Goal: Obtain resource: Download file/media

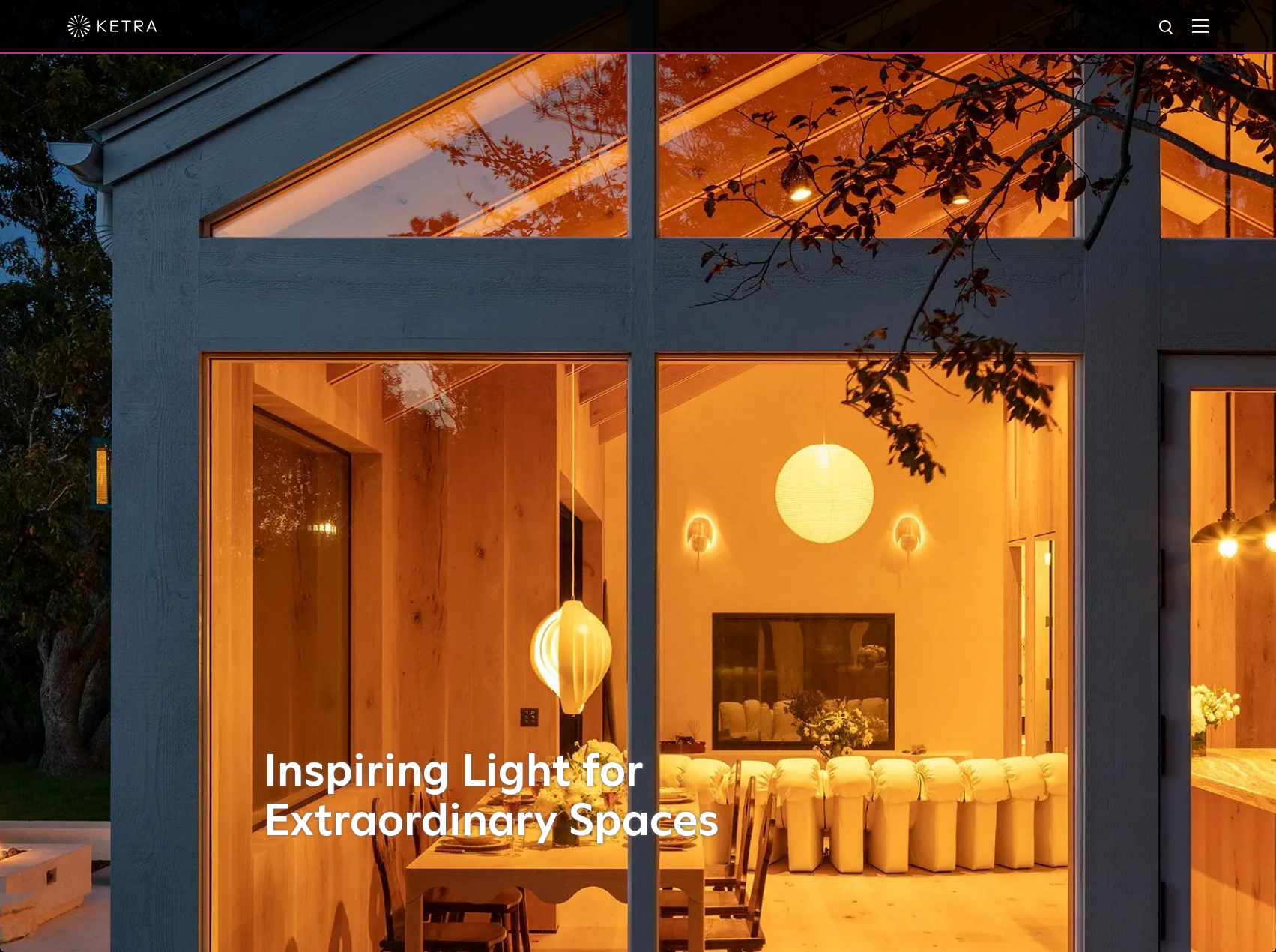
click at [1209, 24] on img at bounding box center [1200, 26] width 16 height 14
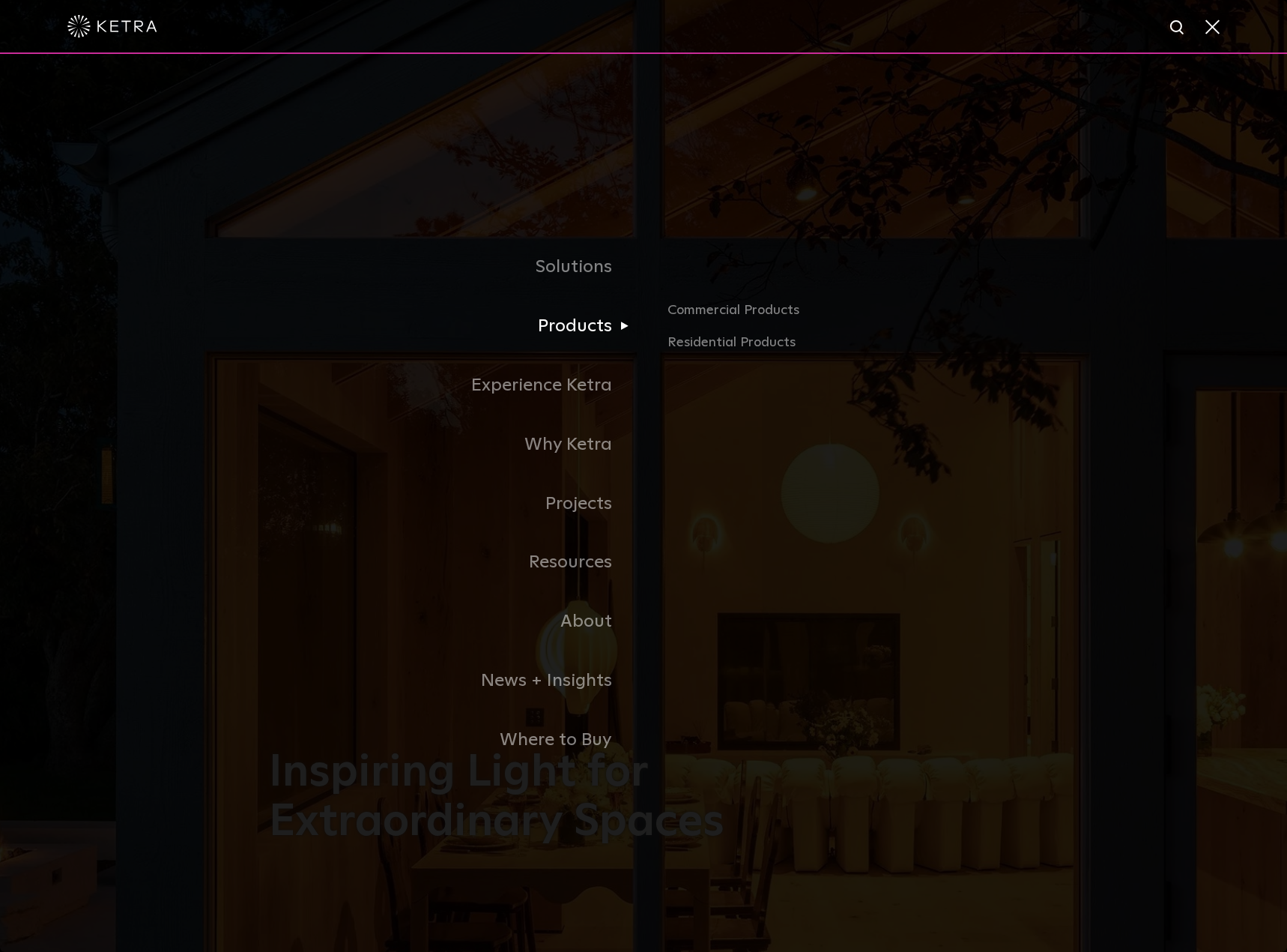
click at [593, 334] on link "Products" at bounding box center [456, 325] width 375 height 59
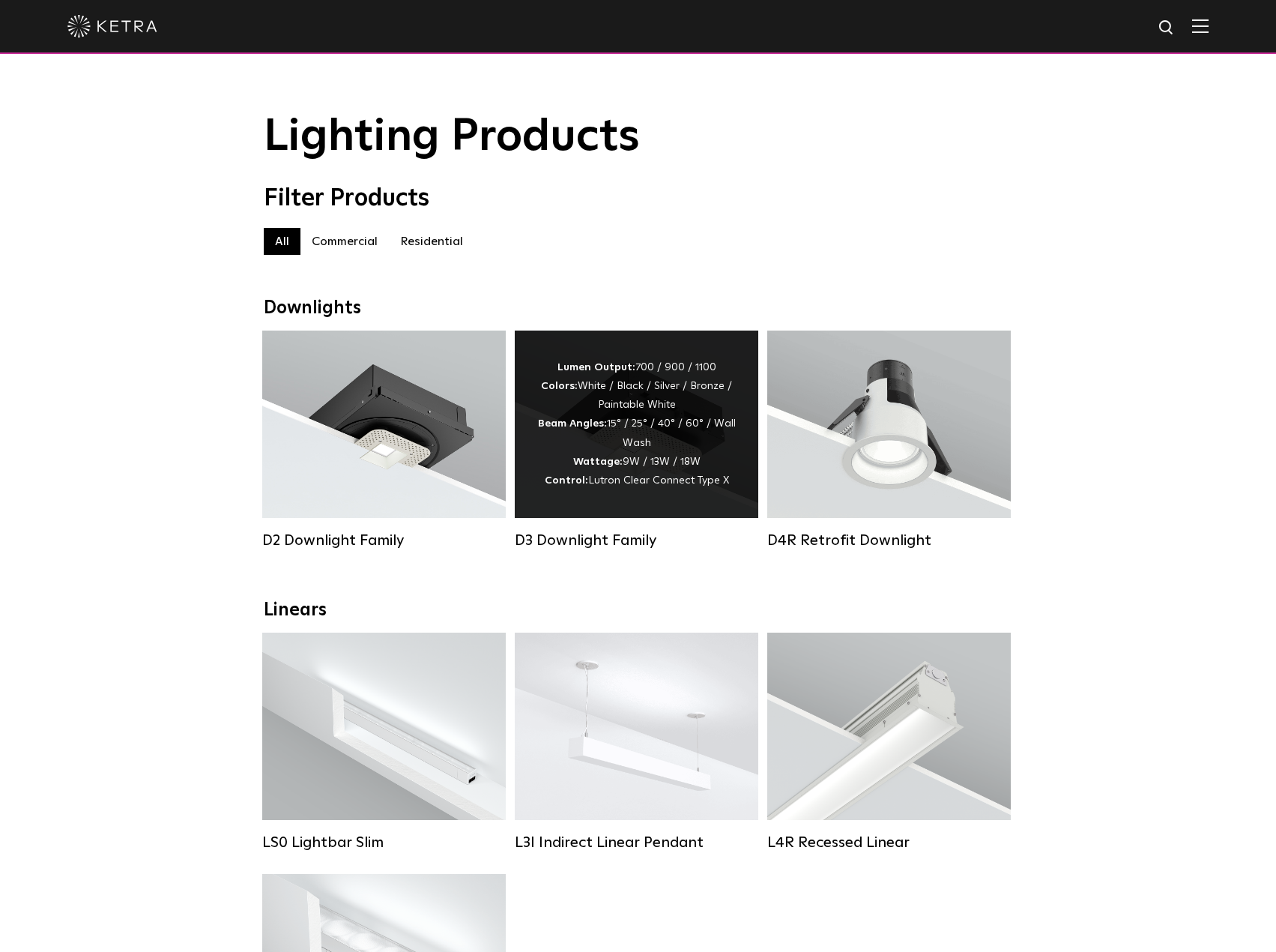
click at [626, 424] on div "Lumen Output: 700 / 900 / 1100 Colors: White / Black / Silver / Bronze / Painta…" at bounding box center [636, 424] width 199 height 132
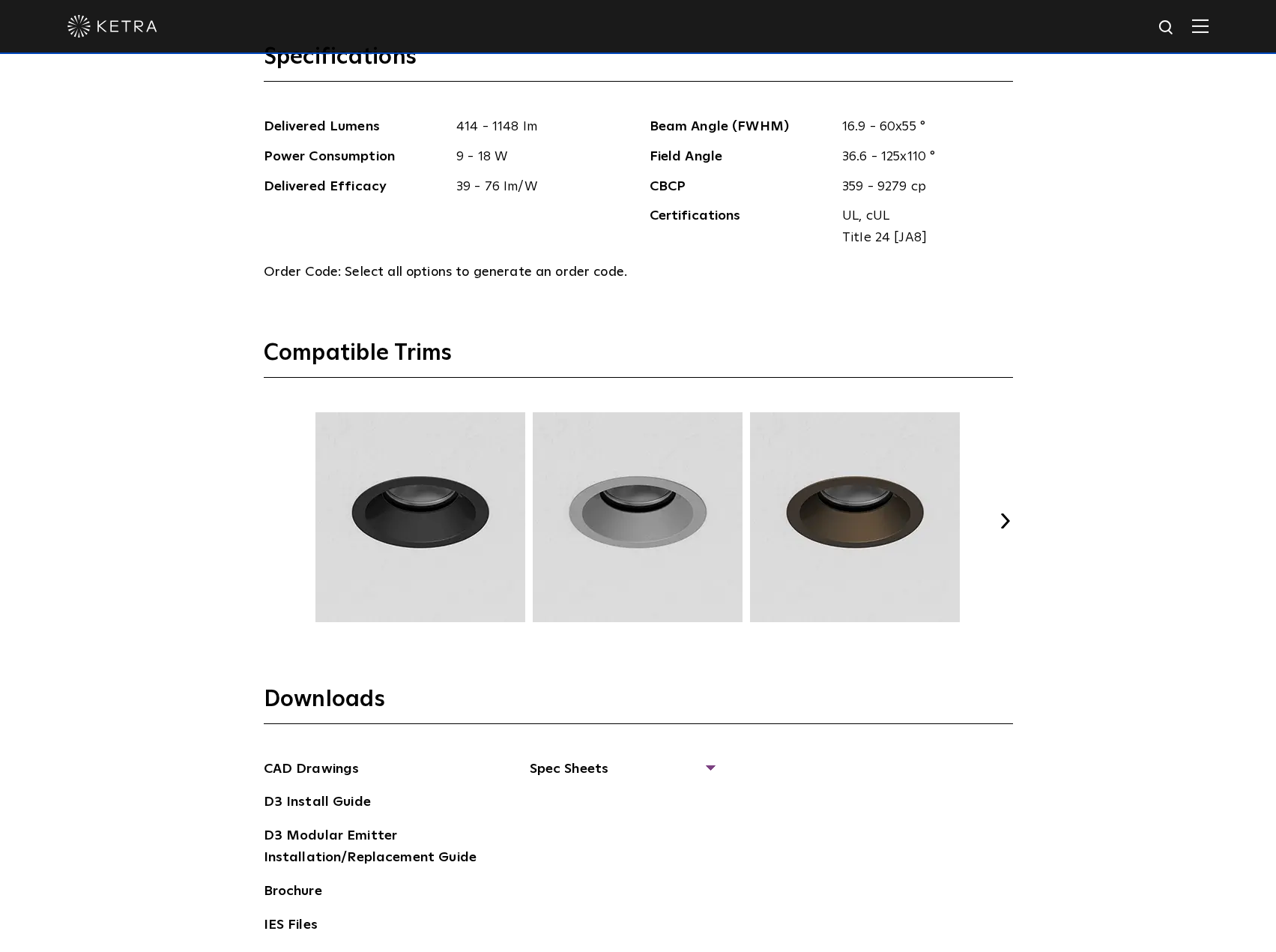
scroll to position [2173, 0]
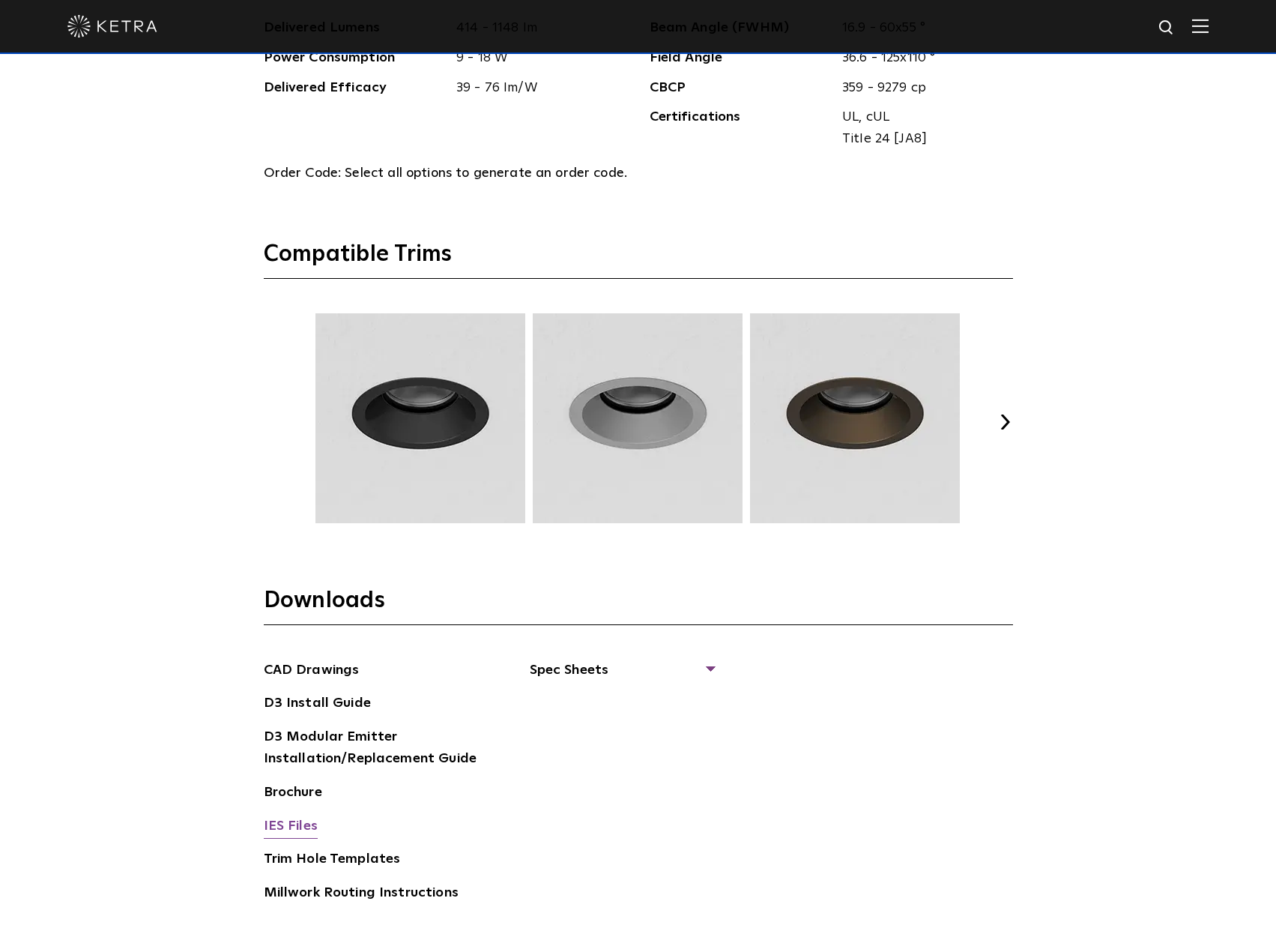
click at [294, 827] on link "IES Files" at bounding box center [290, 827] width 54 height 24
